Goal: Task Accomplishment & Management: Complete application form

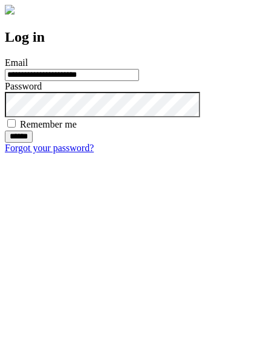
type input "**********"
click at [33, 143] on input "******" at bounding box center [19, 137] width 28 height 12
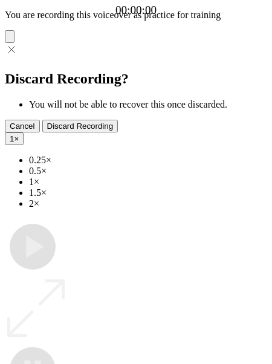
type input "**********"
